Goal: Transaction & Acquisition: Purchase product/service

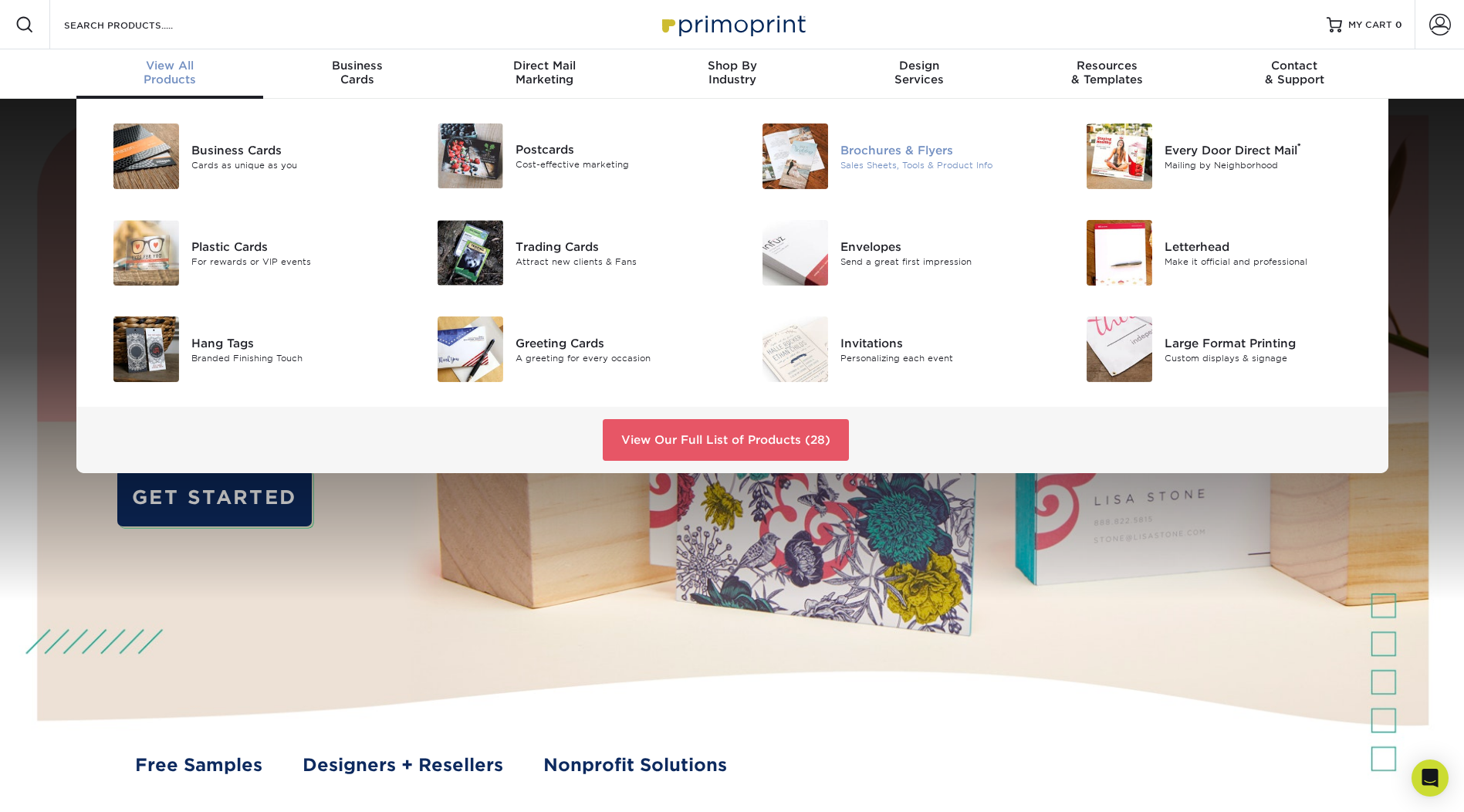
click at [866, 142] on div "Brochures & Flyers" at bounding box center [942, 149] width 205 height 17
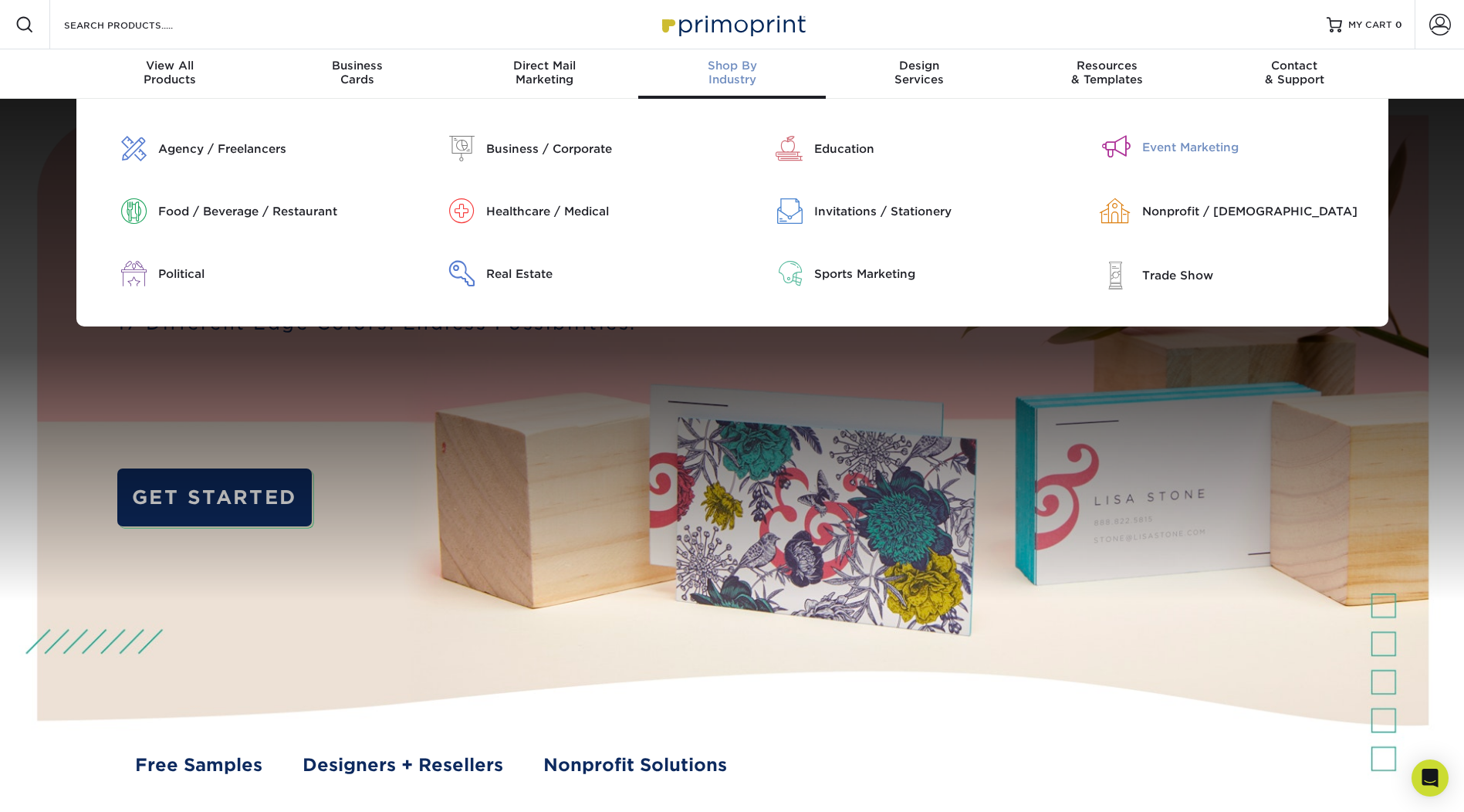
click at [1161, 145] on div "Event Marketing" at bounding box center [1259, 148] width 235 height 17
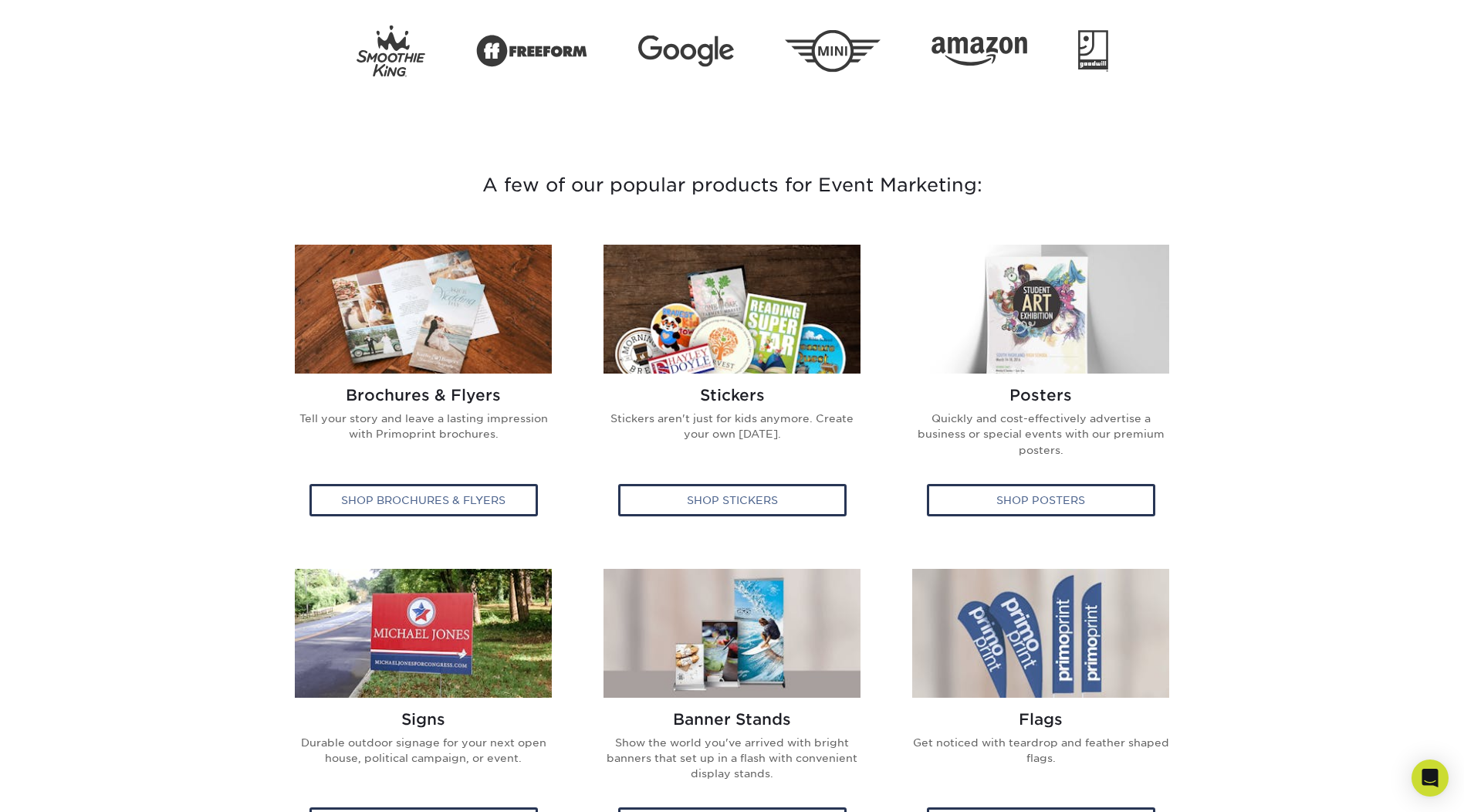
scroll to position [464, 0]
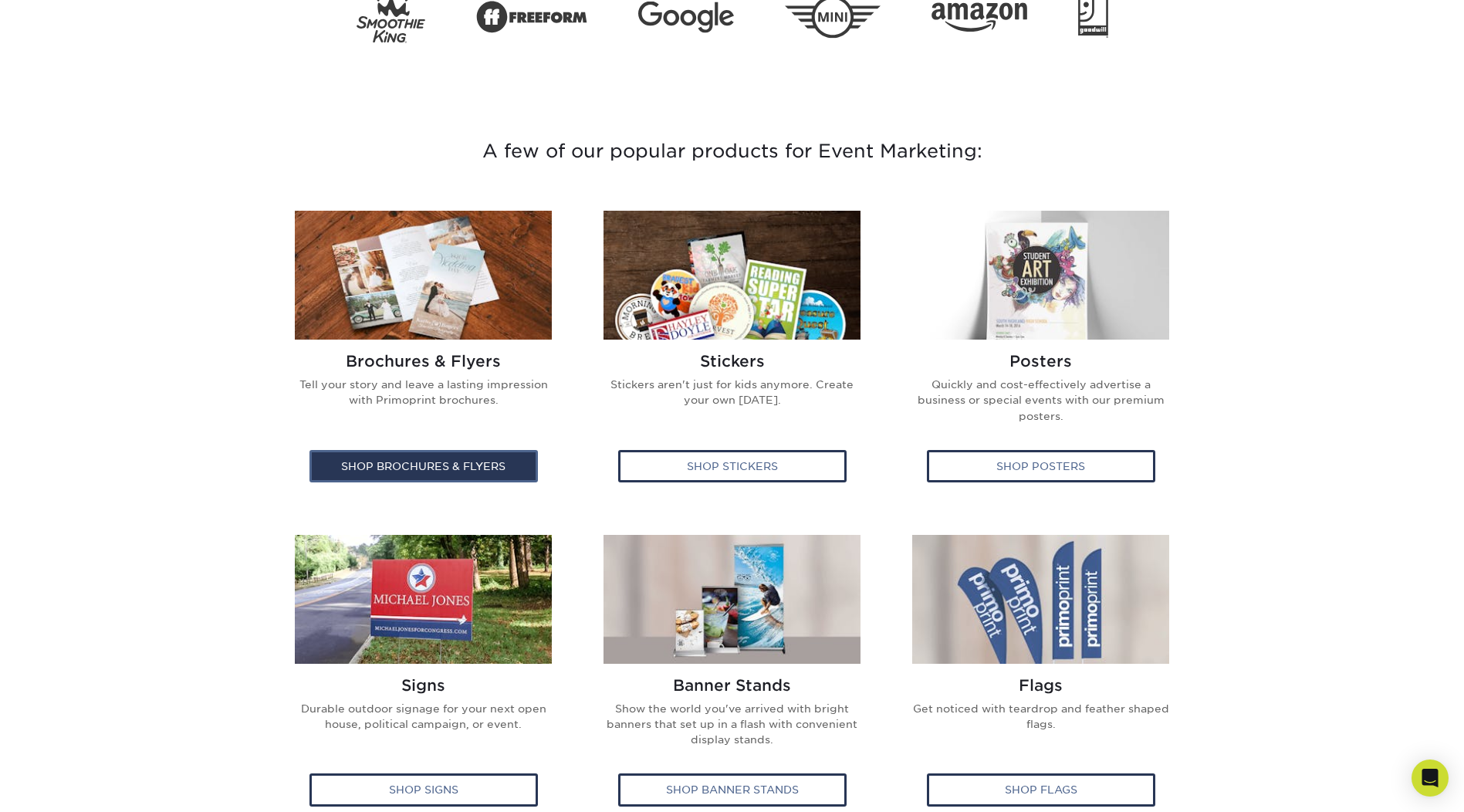
click at [386, 467] on div "Shop Brochures & Flyers" at bounding box center [424, 466] width 228 height 32
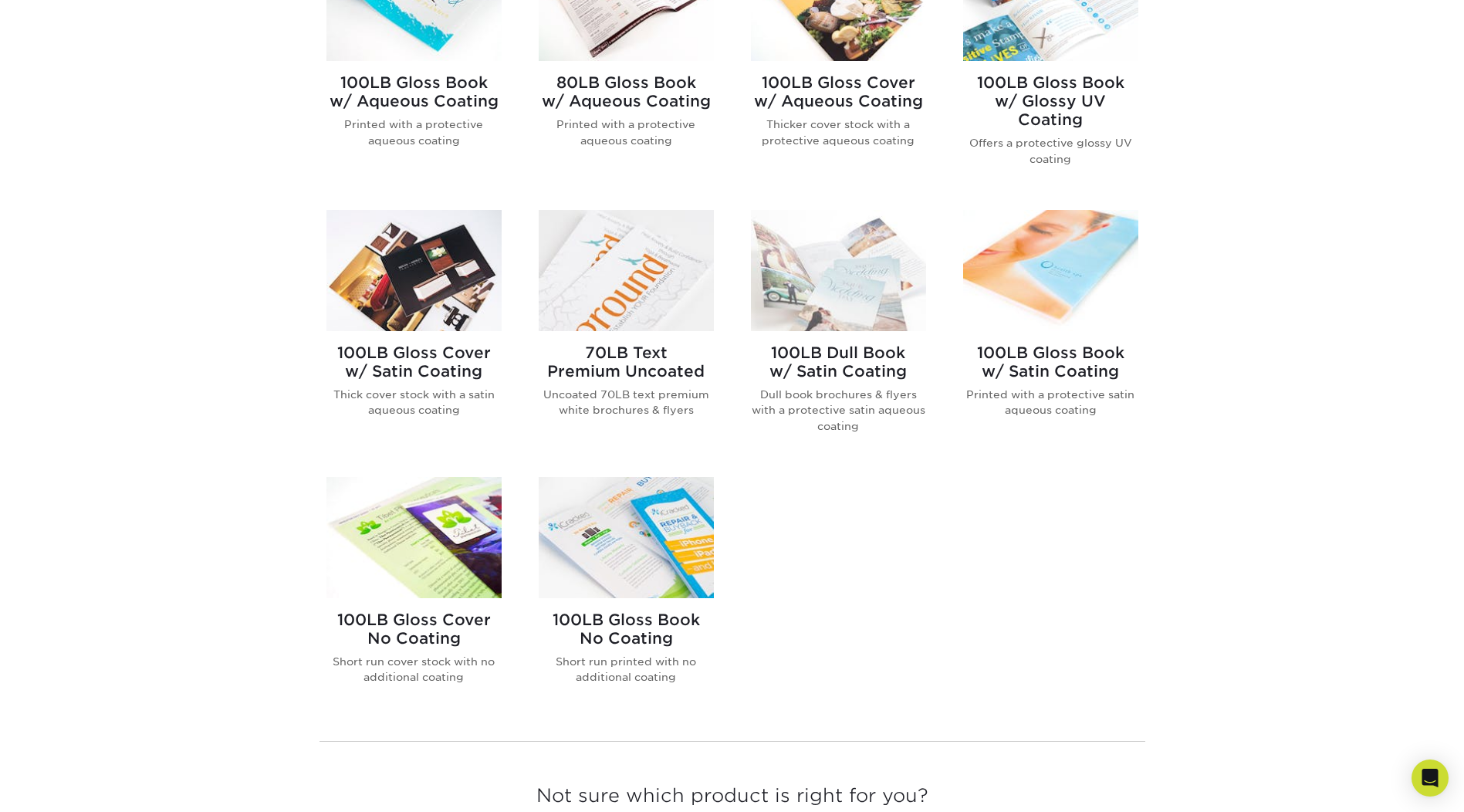
scroll to position [772, 0]
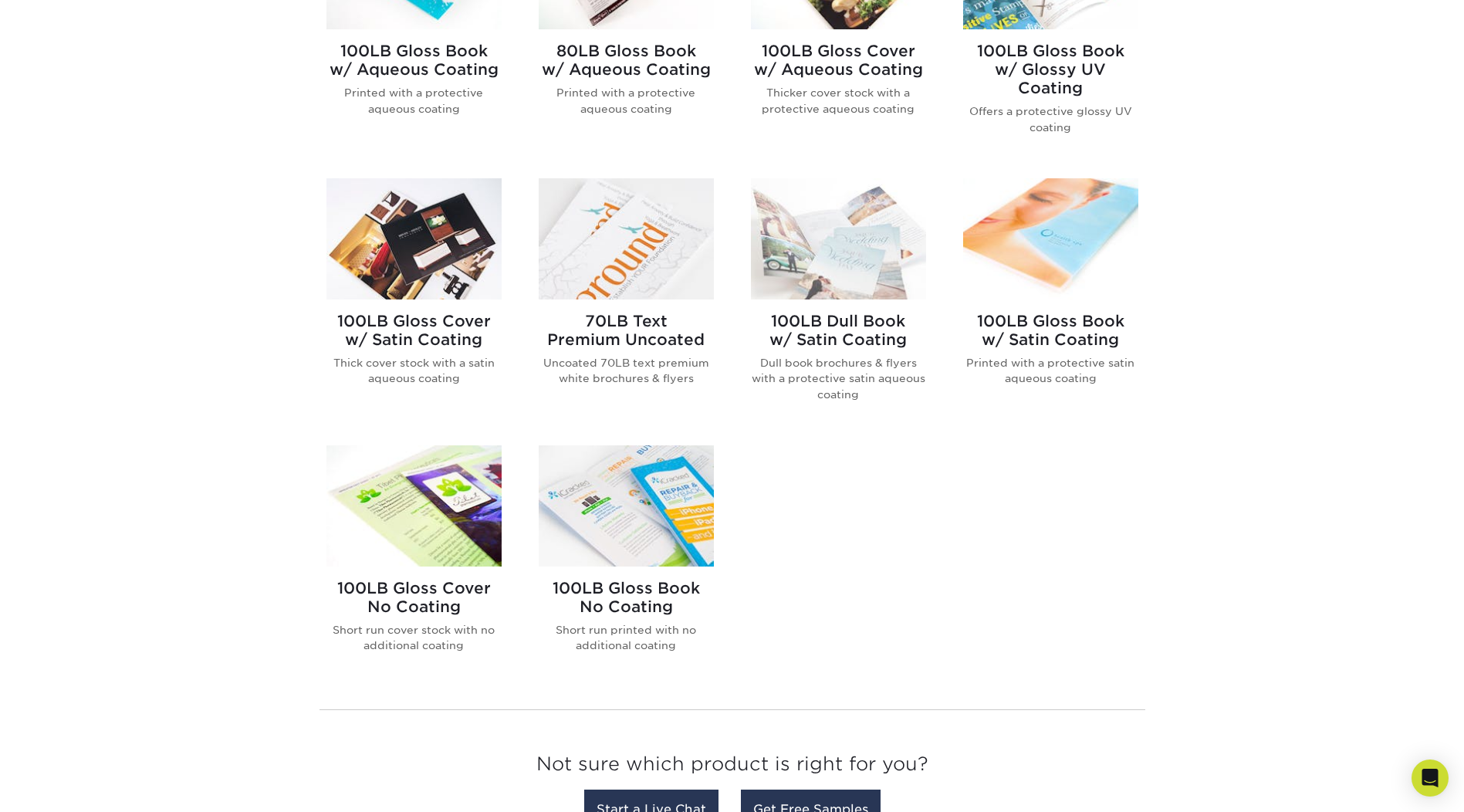
click at [401, 279] on img at bounding box center [414, 238] width 175 height 121
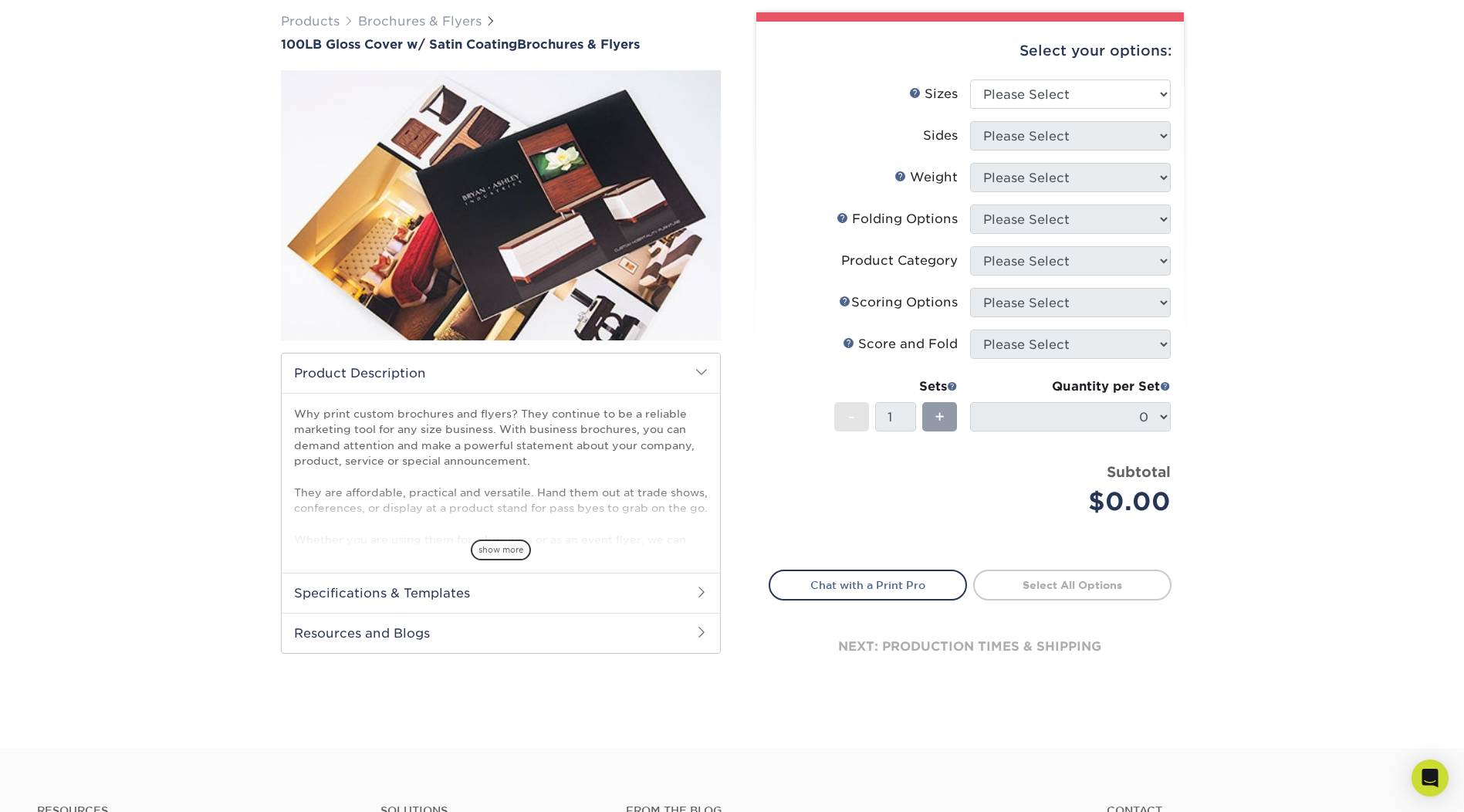
scroll to position [141, 0]
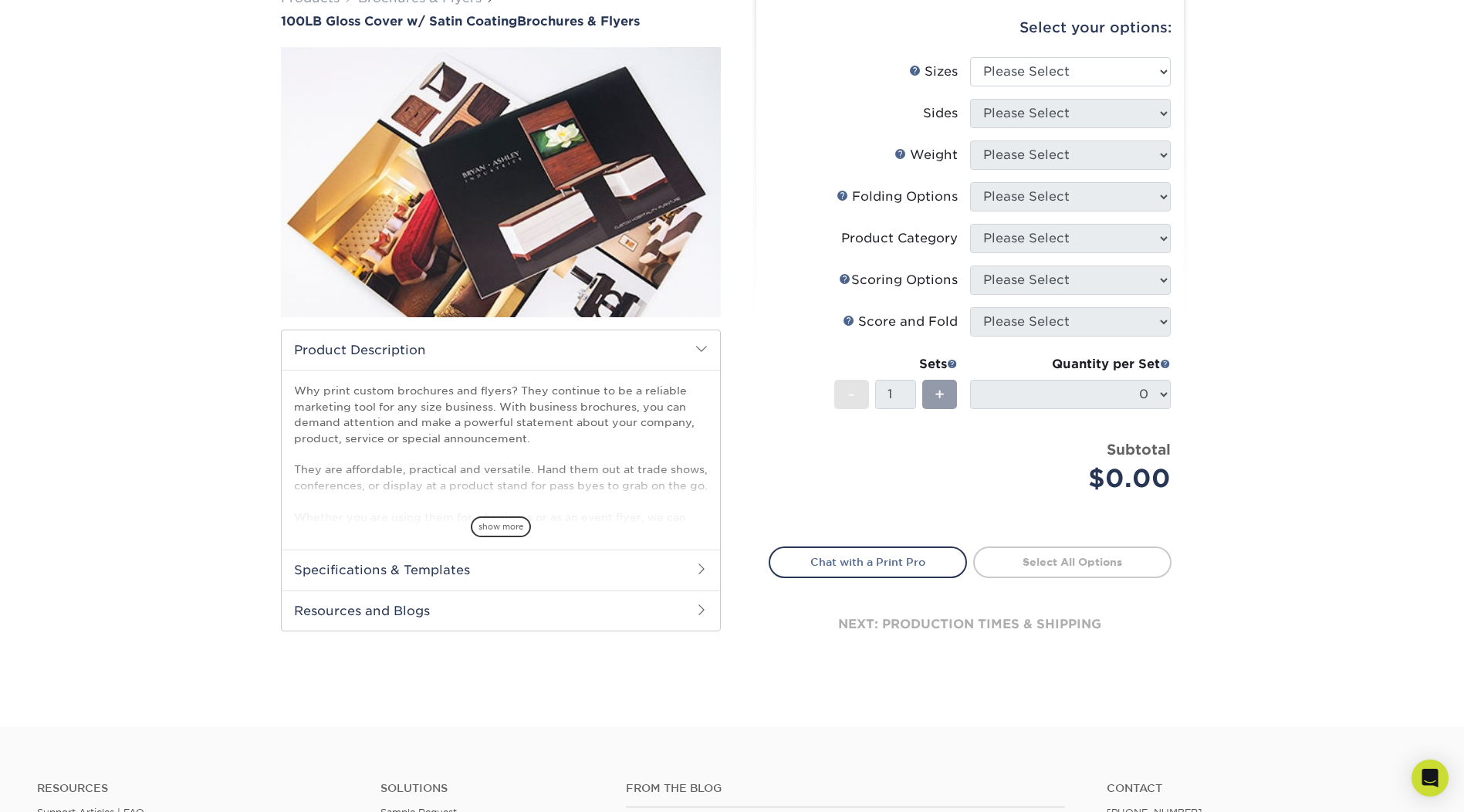
click at [406, 578] on h2 "Specifications & Templates" at bounding box center [501, 569] width 439 height 40
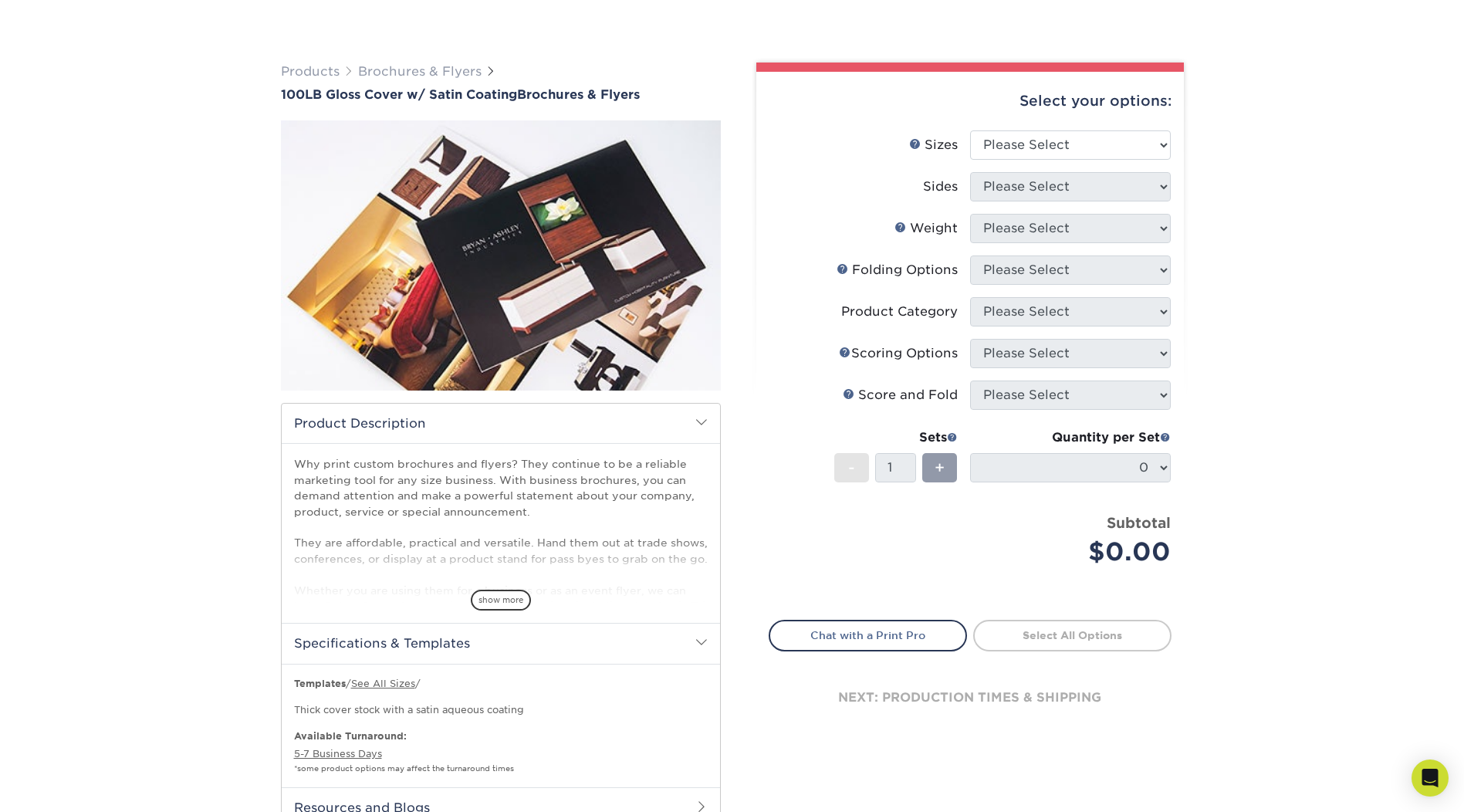
scroll to position [0, 0]
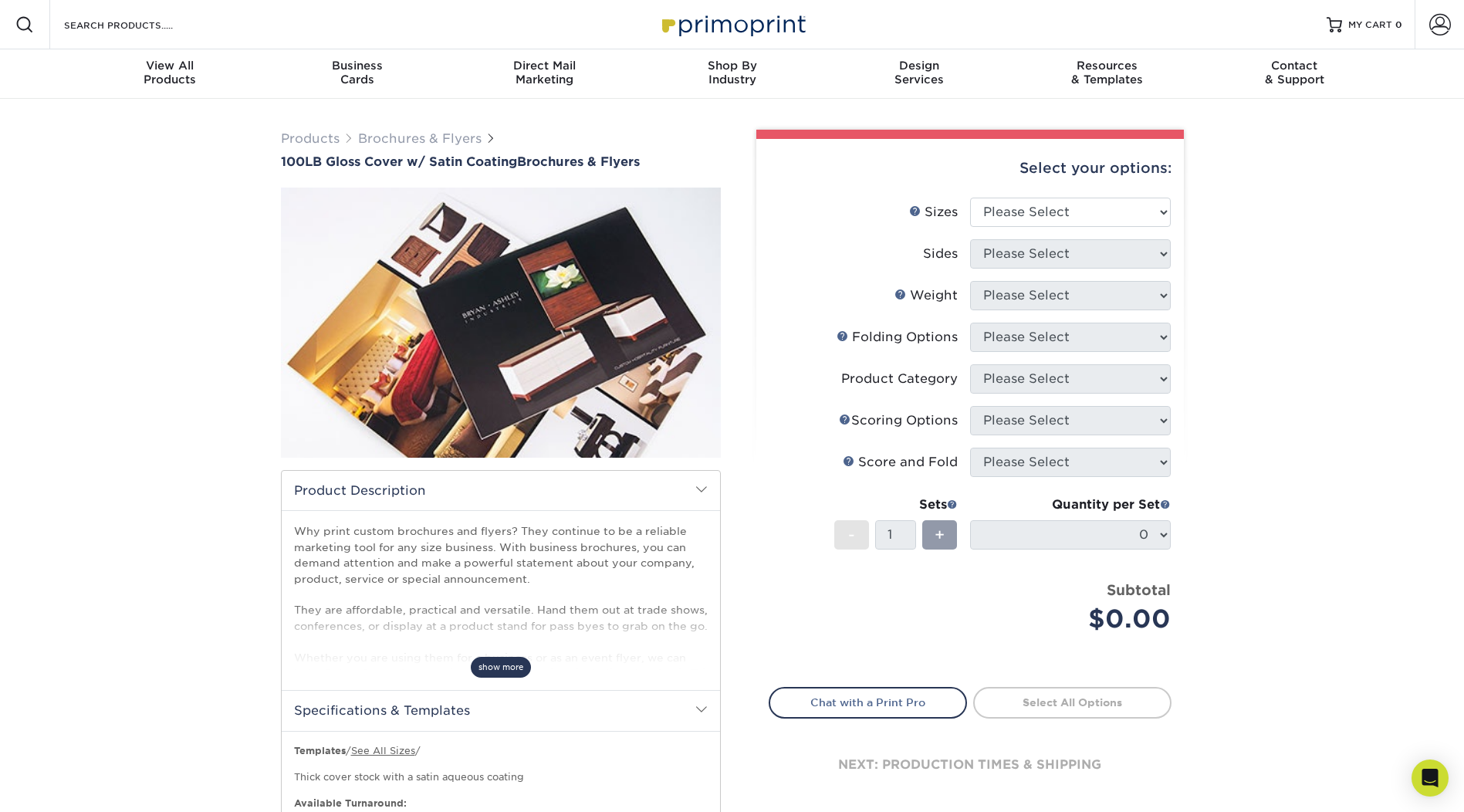
click at [504, 665] on span "show more" at bounding box center [501, 667] width 60 height 21
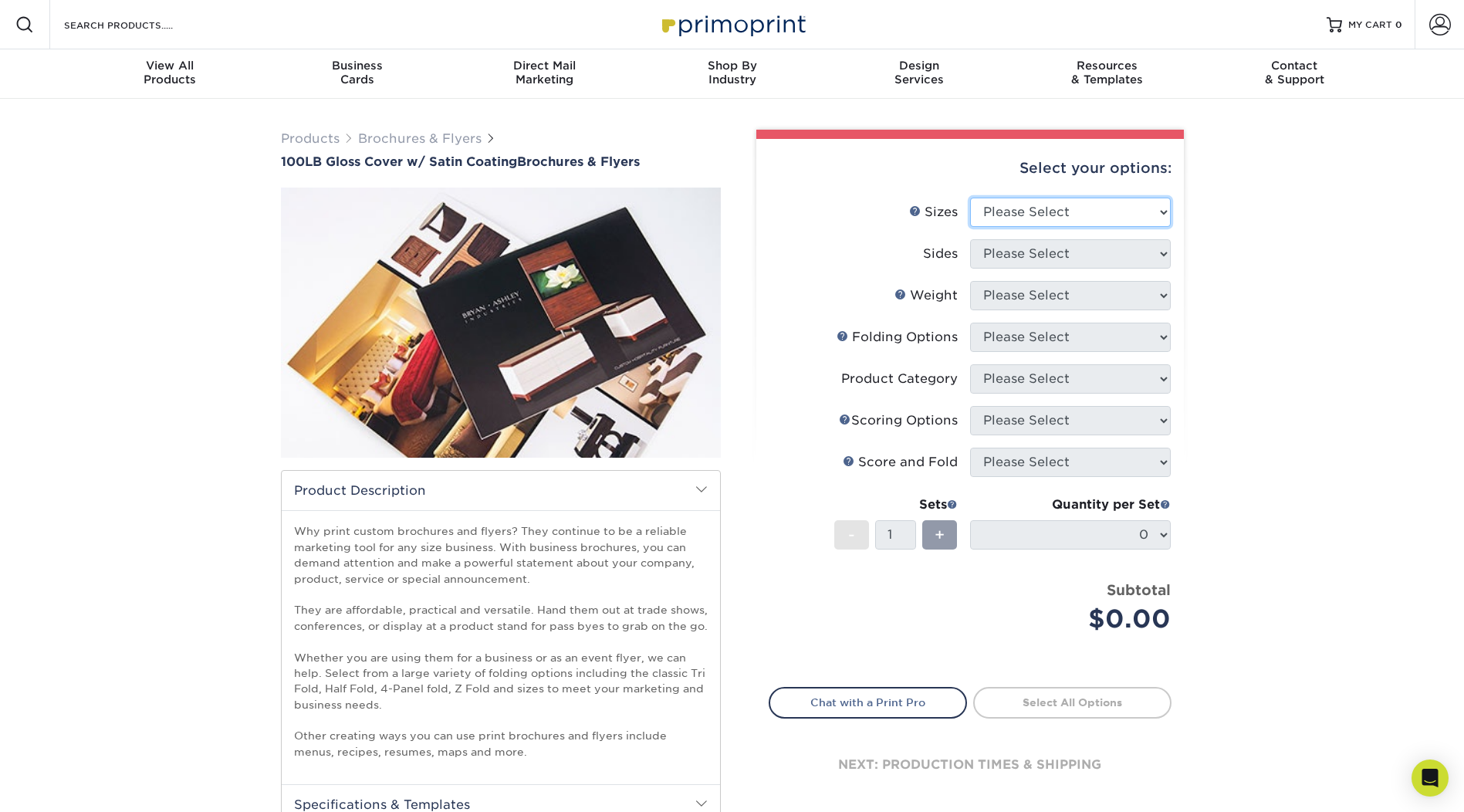
click at [1146, 212] on select "Please Select 3.67" x 8.5" 4" x 8.5" 4" x 11" 4" x 12" 4.25" x 11" 5.5" x 8.5" …" at bounding box center [1070, 212] width 201 height 30
select select "11.00x17.00"
click at [970, 198] on select "Please Select 3.67" x 8.5" 4" x 8.5" 4" x 11" 4" x 12" 4.25" x 11" 5.5" x 8.5" …" at bounding box center [1070, 212] width 201 height 30
click at [1125, 255] on select "Please Select Print Both Sides Print Front Only" at bounding box center [1070, 253] width 201 height 30
select select "13abbda7-1d64-4f25-8bb2-c179b224825d"
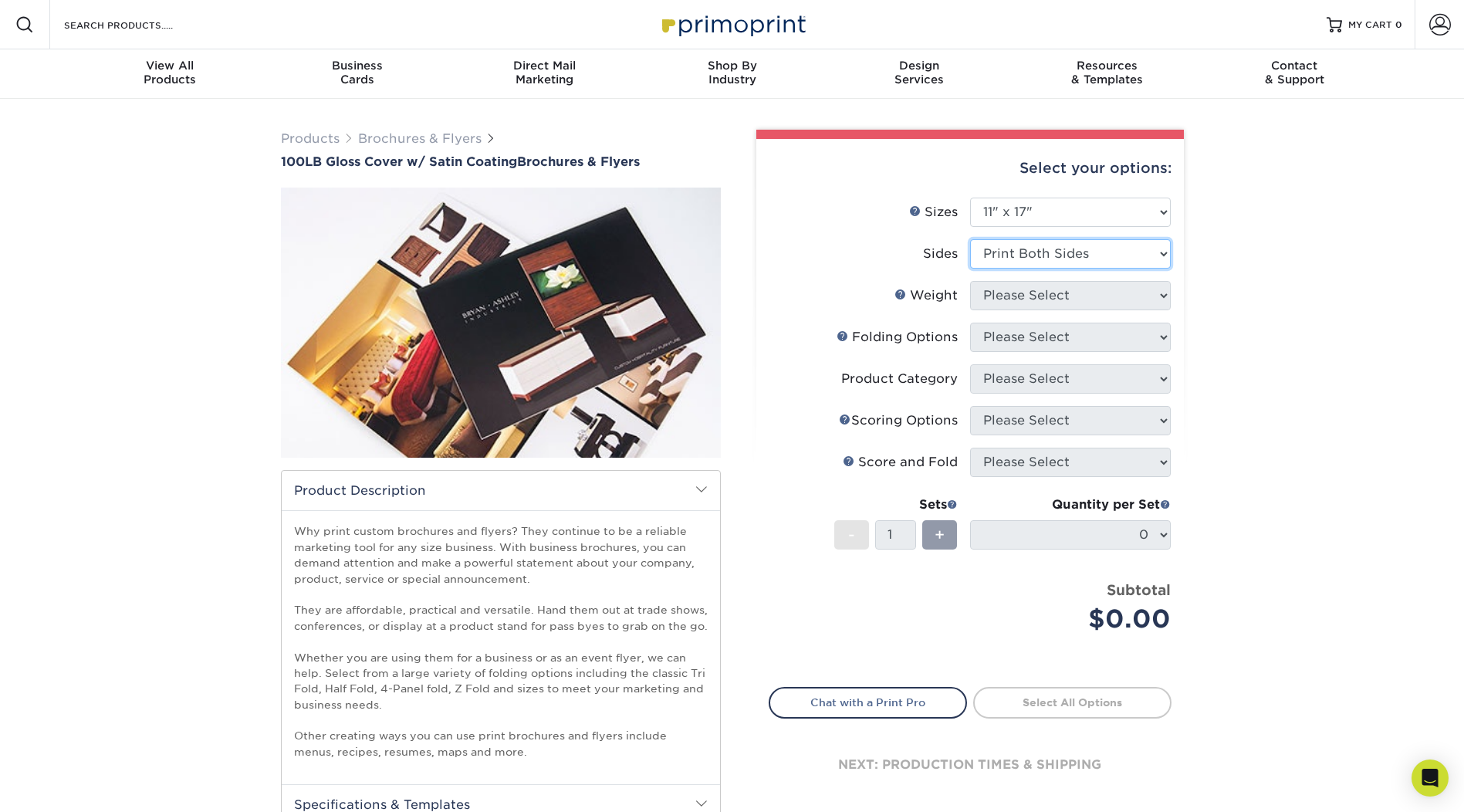
click at [970, 239] on select "Please Select Print Both Sides Print Front Only" at bounding box center [1070, 253] width 201 height 30
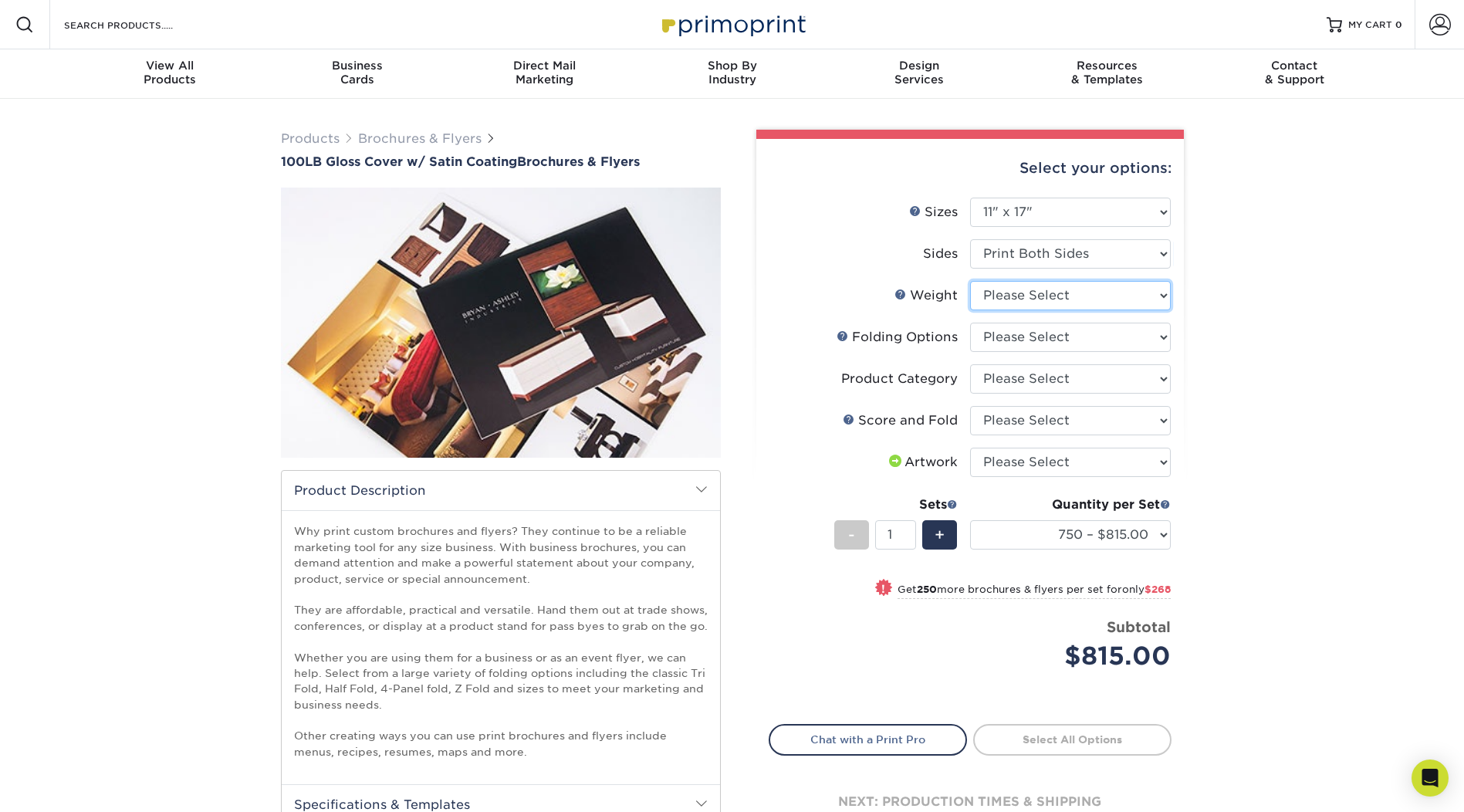
click at [1115, 302] on select "Please Select 100LB" at bounding box center [1070, 295] width 201 height 30
select select "100LB"
click at [970, 281] on select "Please Select 100LB" at bounding box center [1070, 295] width 201 height 30
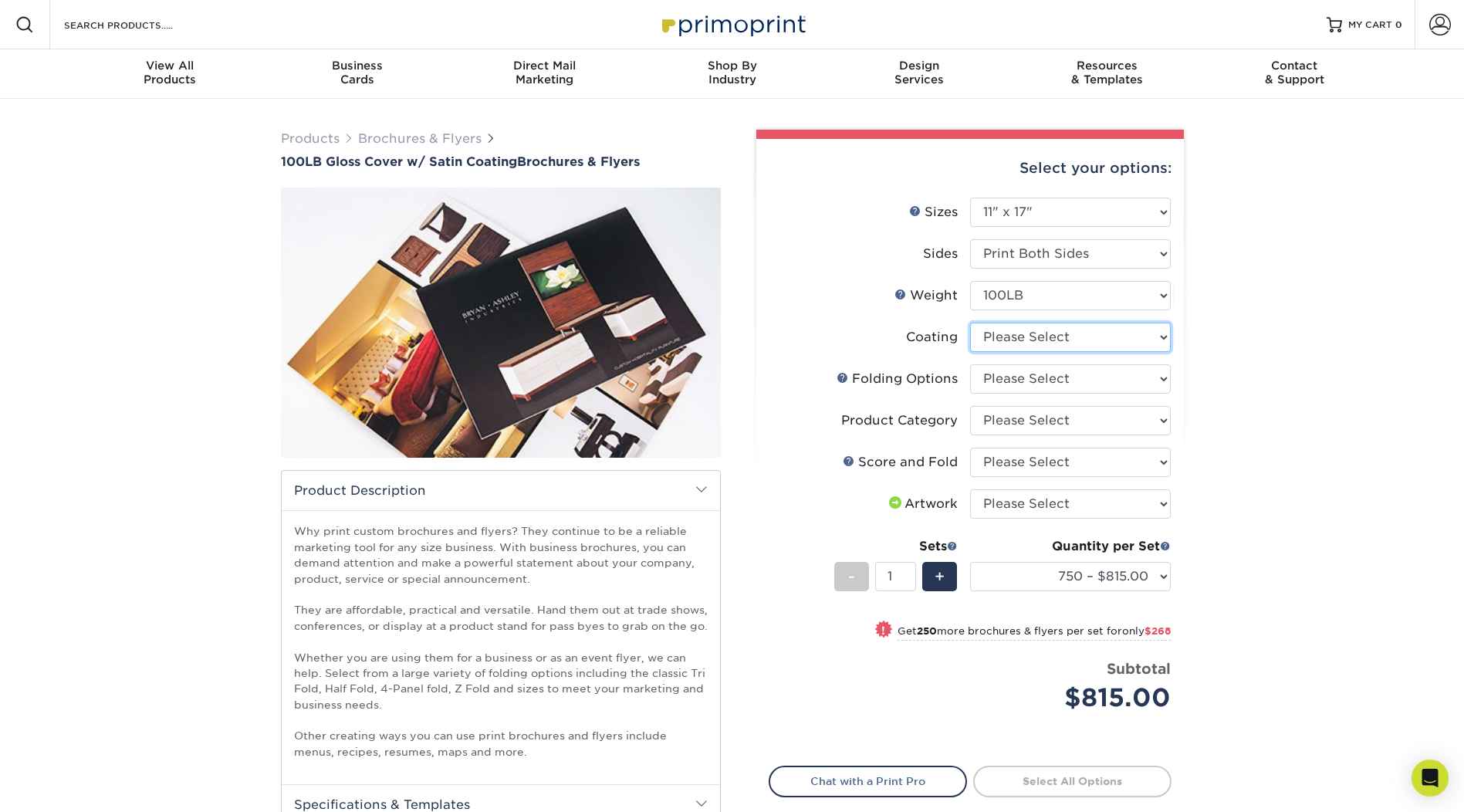
click at [1086, 340] on select at bounding box center [1070, 337] width 201 height 30
select select "1753ff32-3d28-4f95-990a-6fda0dbe3d7c"
click at [970, 323] on select at bounding box center [1070, 337] width 201 height 30
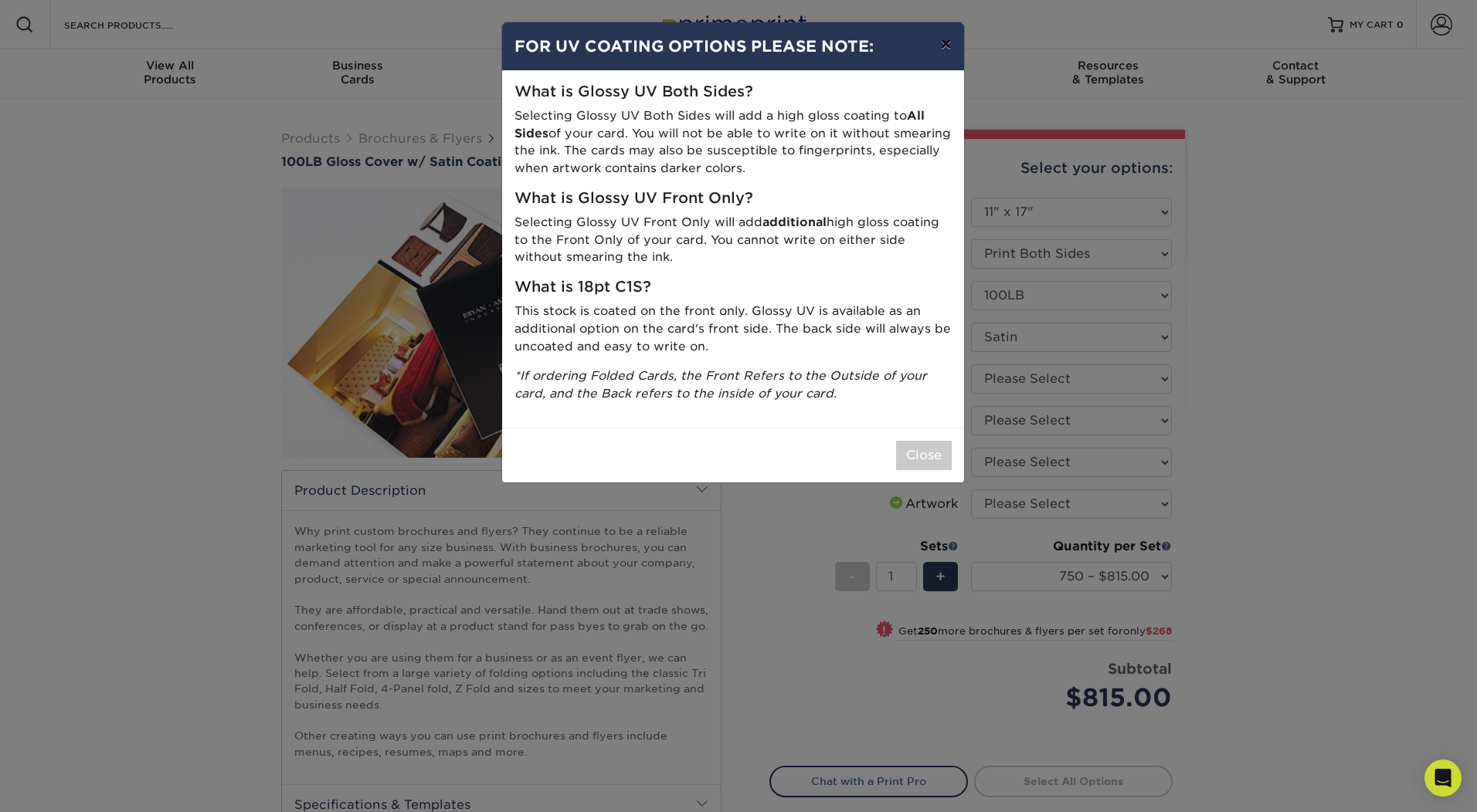
click at [946, 45] on button "×" at bounding box center [945, 44] width 35 height 43
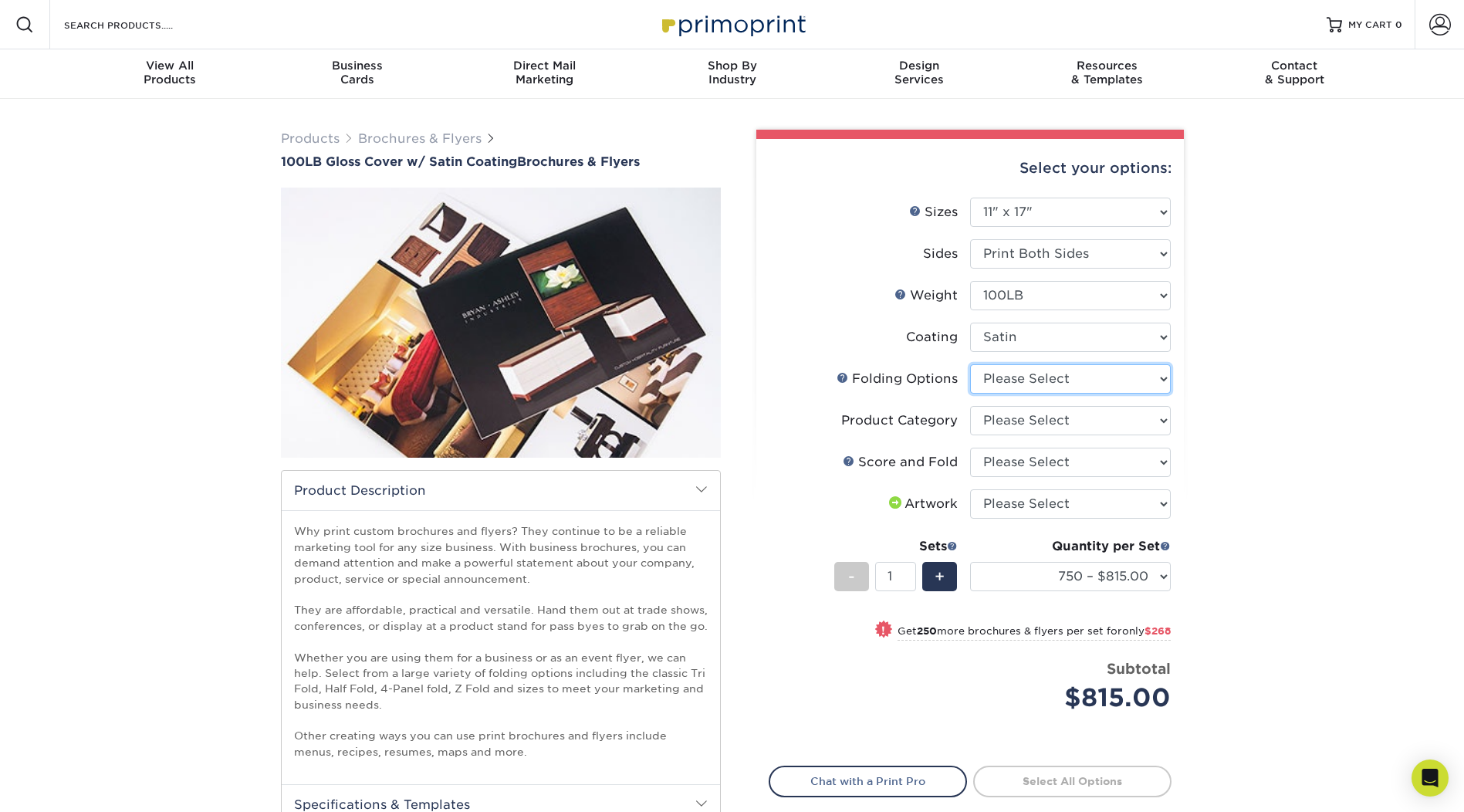
click at [1073, 381] on select "Please Select FLAT - No Folding" at bounding box center [1070, 379] width 201 height 30
click at [1232, 408] on div "Products Brochures & Flyers 100LB Gloss Cover w/ Satin Coating Brochures & Flye…" at bounding box center [732, 575] width 1464 height 953
click at [1097, 419] on select "Please Select Flyers and Brochures" at bounding box center [1070, 421] width 201 height 30
click at [1227, 456] on div "Products Brochures & Flyers 100LB Gloss Cover w/ Satin Coating Brochures & Flye…" at bounding box center [732, 575] width 1464 height 953
click at [1081, 468] on select "Please Select No Scoring and Folding Score & fold in half Score and Tri-Fold" at bounding box center [1070, 462] width 201 height 30
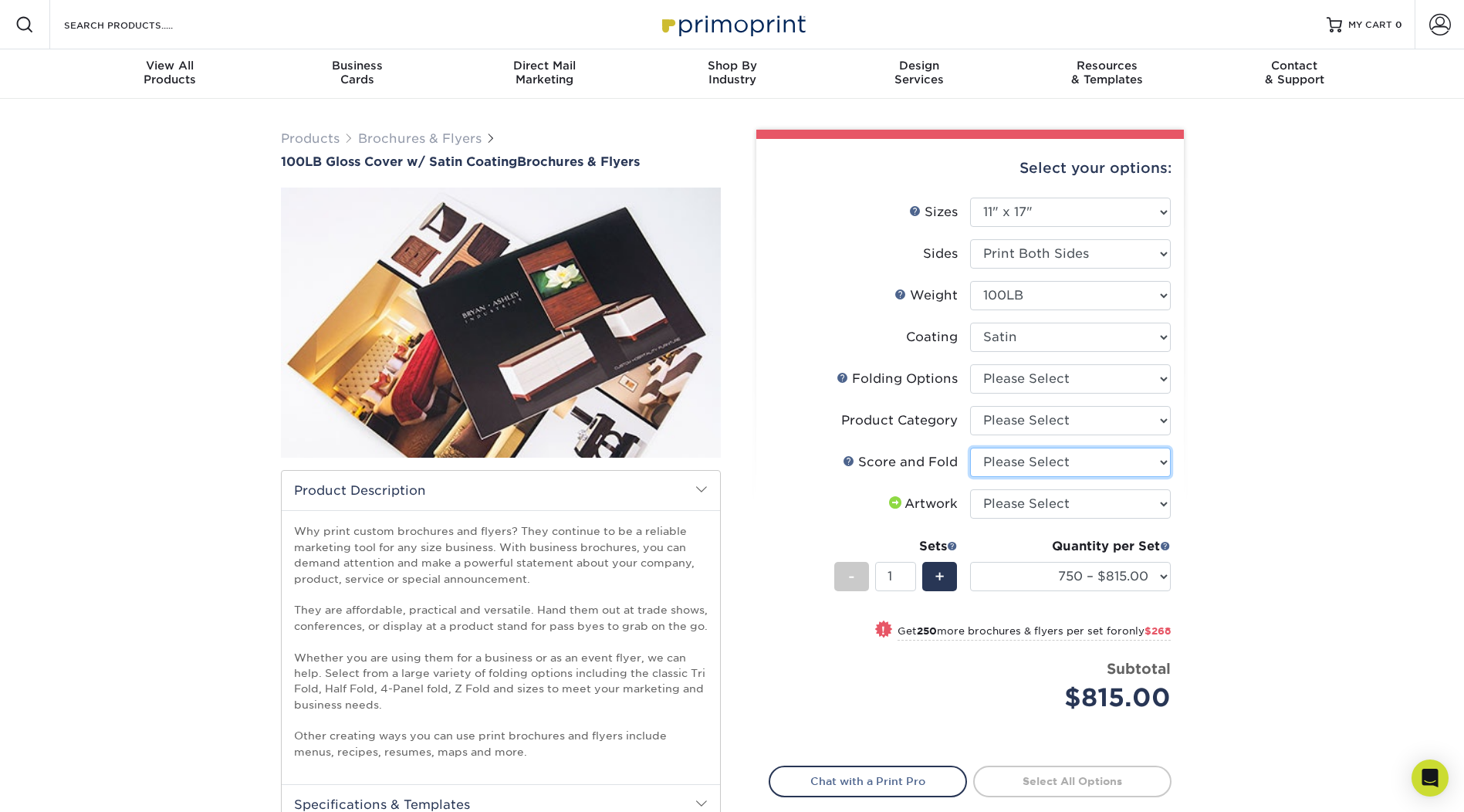
select select "a16c219e-16ac-4cab-aed3-3adba38009f9"
click at [970, 447] on select "Please Select No Scoring and Folding Score & fold in half Score and Tri-Fold" at bounding box center [1070, 462] width 201 height 30
click at [1030, 378] on select "Please Select FLAT - No Folding" at bounding box center [1070, 379] width 201 height 30
click at [1271, 410] on div "Products Brochures & Flyers 100LB Gloss Cover w/ Satin Coating Brochures & Flye…" at bounding box center [732, 575] width 1464 height 953
click at [841, 378] on link "Folds Help" at bounding box center [842, 377] width 12 height 12
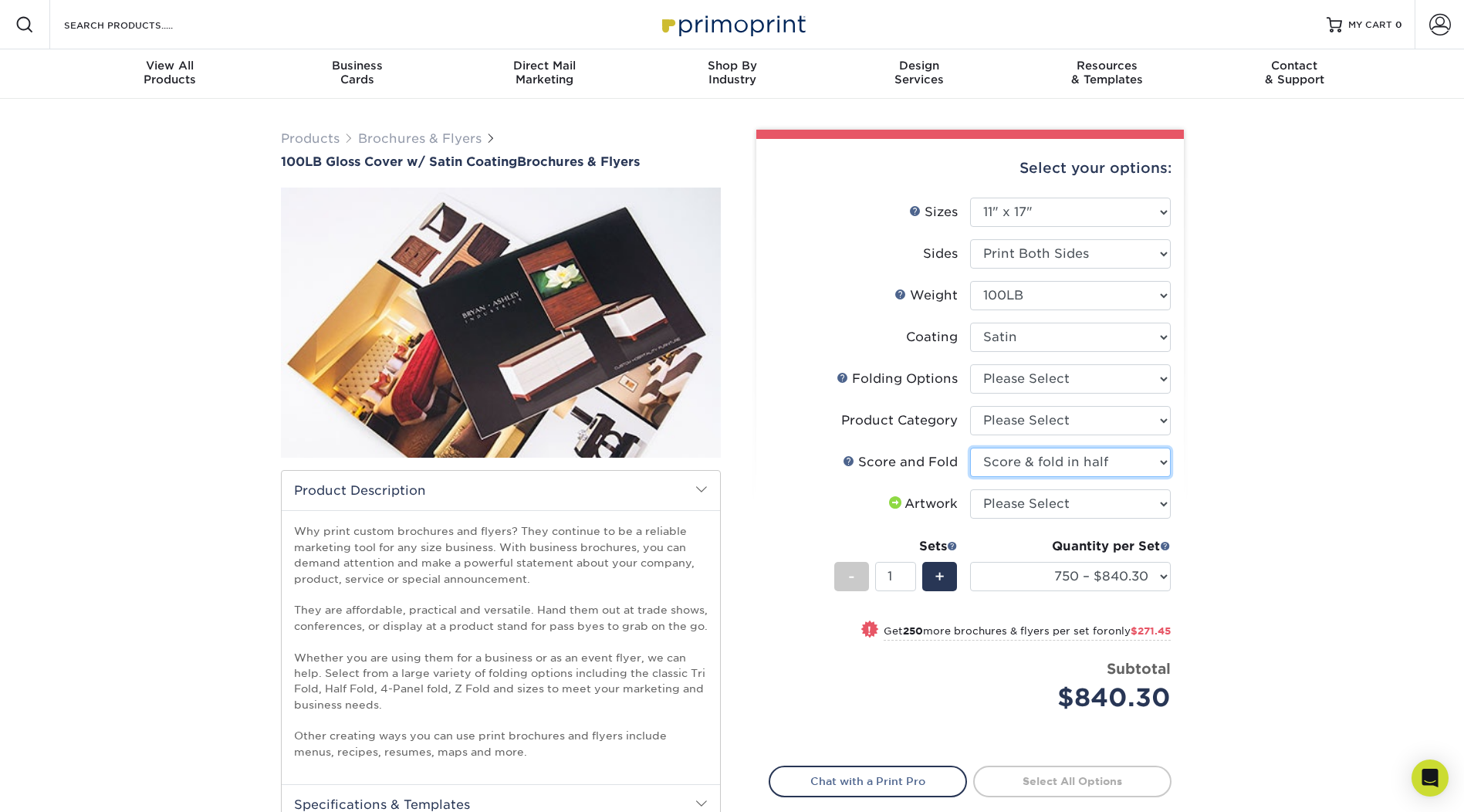
click at [1133, 451] on select "Please Select No Scoring and Folding Score & fold in half Score and Tri-Fold" at bounding box center [1070, 462] width 201 height 30
click at [1078, 506] on select "Please Select I will upload files I need a design - $175" at bounding box center [1070, 504] width 201 height 30
select select "upload"
click at [970, 489] on select "Please Select I will upload files I need a design - $175" at bounding box center [1070, 504] width 201 height 30
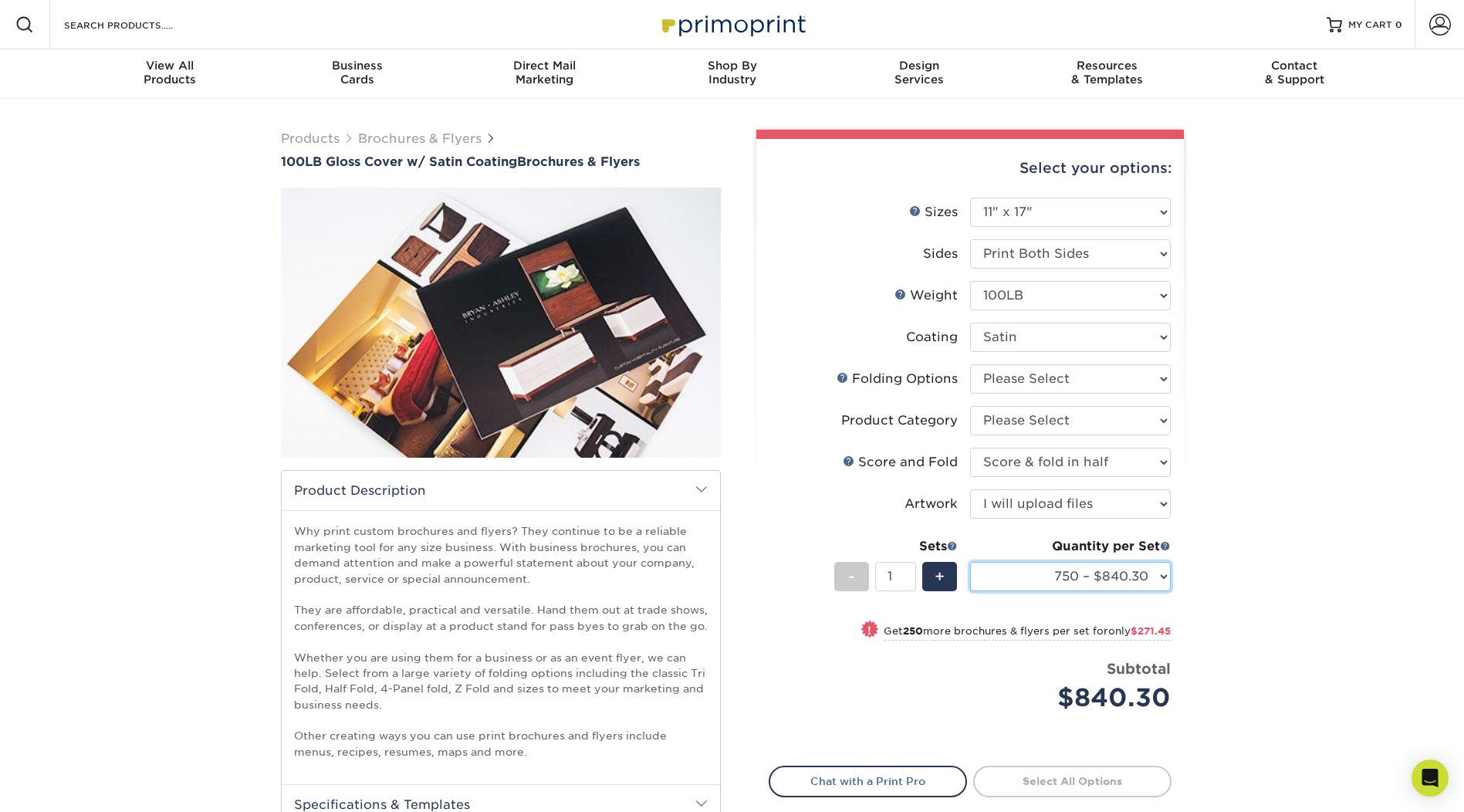
click at [1159, 577] on select "750 – $840.30 1000 – $1111.75 1500 – $1172.50 2000 – $1401.25 2500 – $1464.00 3…" at bounding box center [1070, 576] width 201 height 30
click at [1316, 389] on div "Products Brochures & Flyers 100LB Gloss Cover w/ Satin Coating Brochures & Flye…" at bounding box center [732, 575] width 1464 height 953
